Goal: Check status: Check status

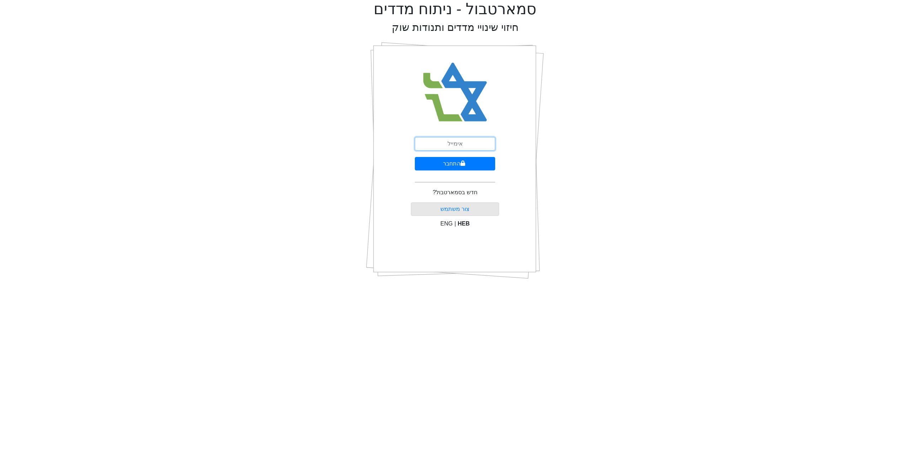
click at [467, 143] on input "email" at bounding box center [455, 144] width 80 height 14
type input "[EMAIL_ADDRESS][DOMAIN_NAME]"
click at [467, 172] on form "[EMAIL_ADDRESS][DOMAIN_NAME] התחבר" at bounding box center [455, 162] width 80 height 51
click at [466, 165] on button "התחבר" at bounding box center [455, 164] width 80 height 14
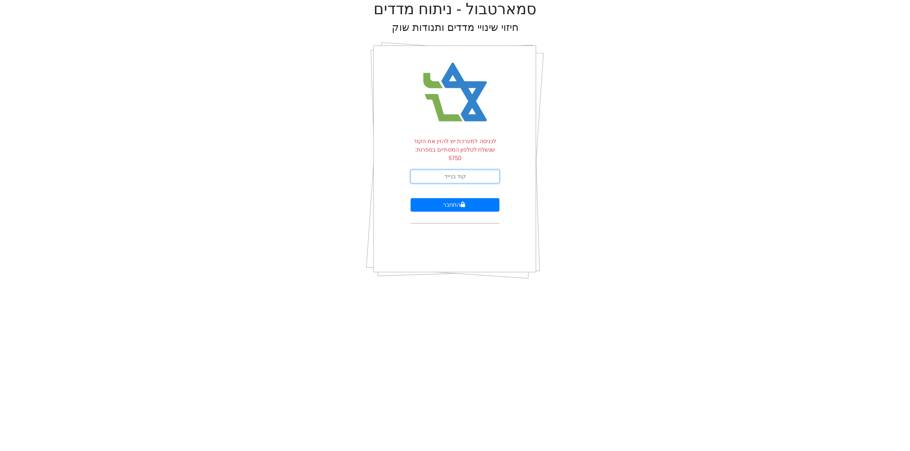
click at [462, 170] on input "text" at bounding box center [455, 177] width 89 height 14
type input "818708"
click at [460, 202] on icon "submit" at bounding box center [462, 205] width 5 height 6
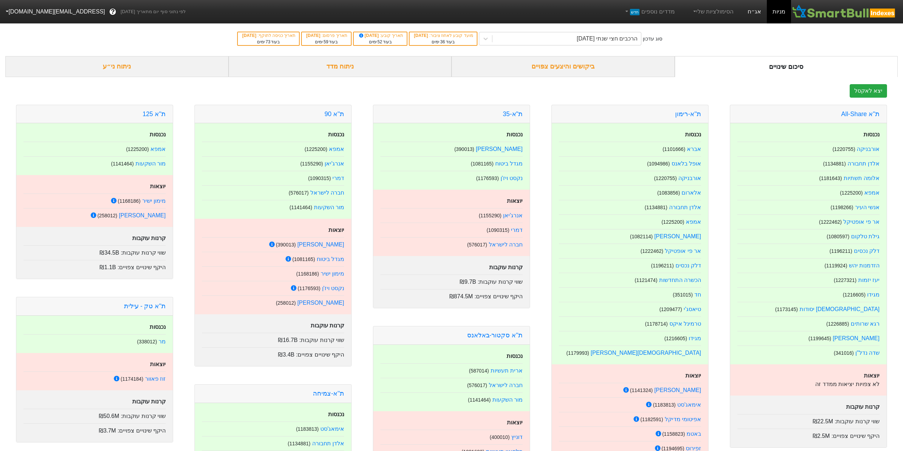
click at [747, 11] on link "אג״ח" at bounding box center [754, 11] width 25 height 23
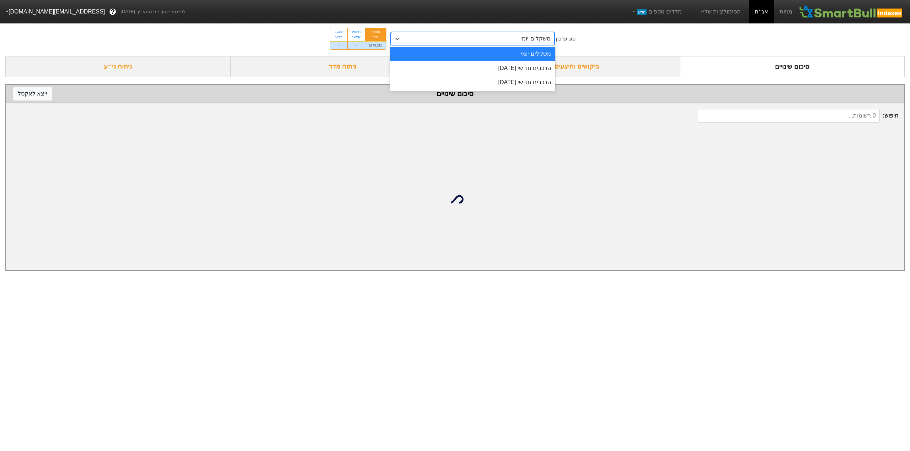
click at [508, 41] on div "משקלים יומי" at bounding box center [479, 38] width 150 height 13
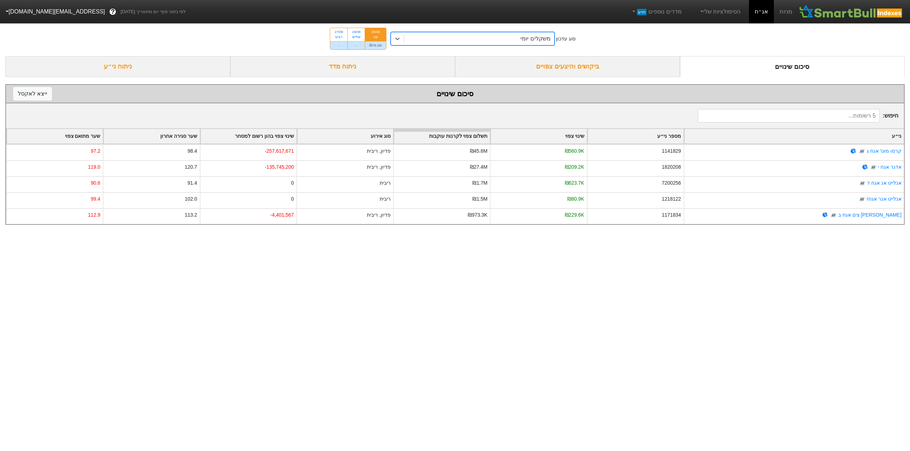
click at [508, 41] on div "משקלים יומי" at bounding box center [479, 38] width 150 height 13
click at [374, 44] on div "₪78.2M" at bounding box center [375, 45] width 21 height 8
click at [374, 33] on input "25/08 שני ₪78.2M" at bounding box center [373, 30] width 5 height 5
